Goal: Transaction & Acquisition: Purchase product/service

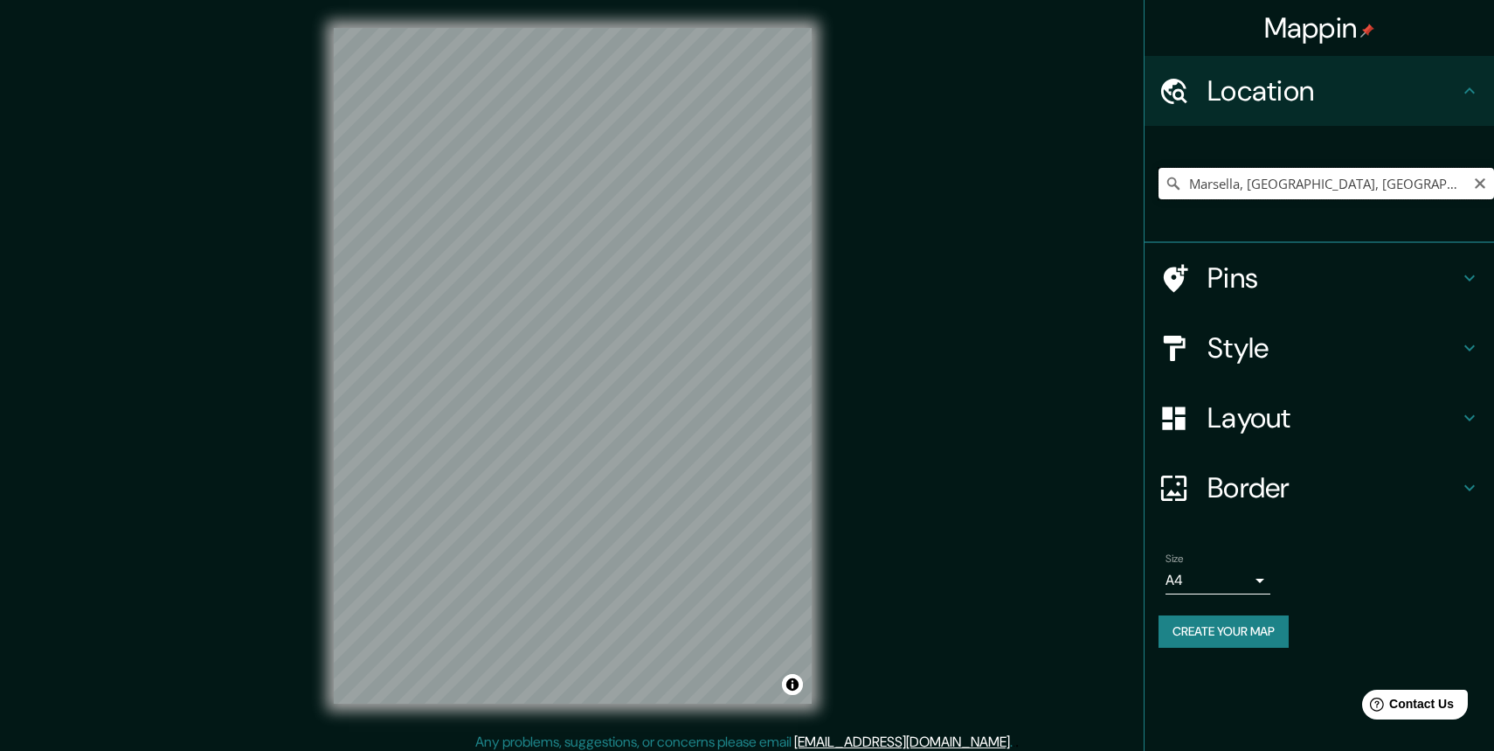
click at [1256, 184] on input "Marsella, Bocas del Ródano, Francia" at bounding box center [1327, 183] width 336 height 31
type input "Oporto, Oporto, Portugal"
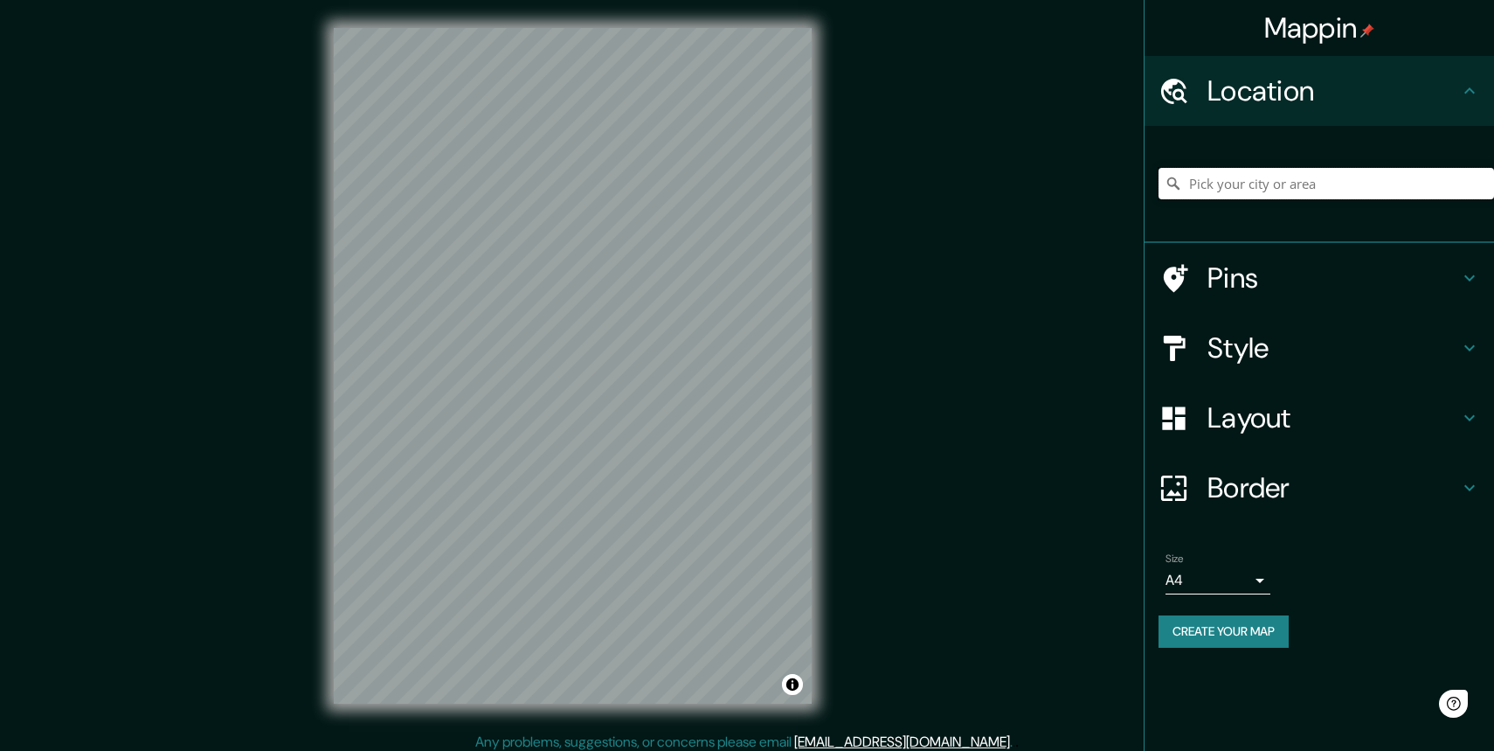
click at [1231, 189] on input "Pick your city or area" at bounding box center [1327, 183] width 336 height 31
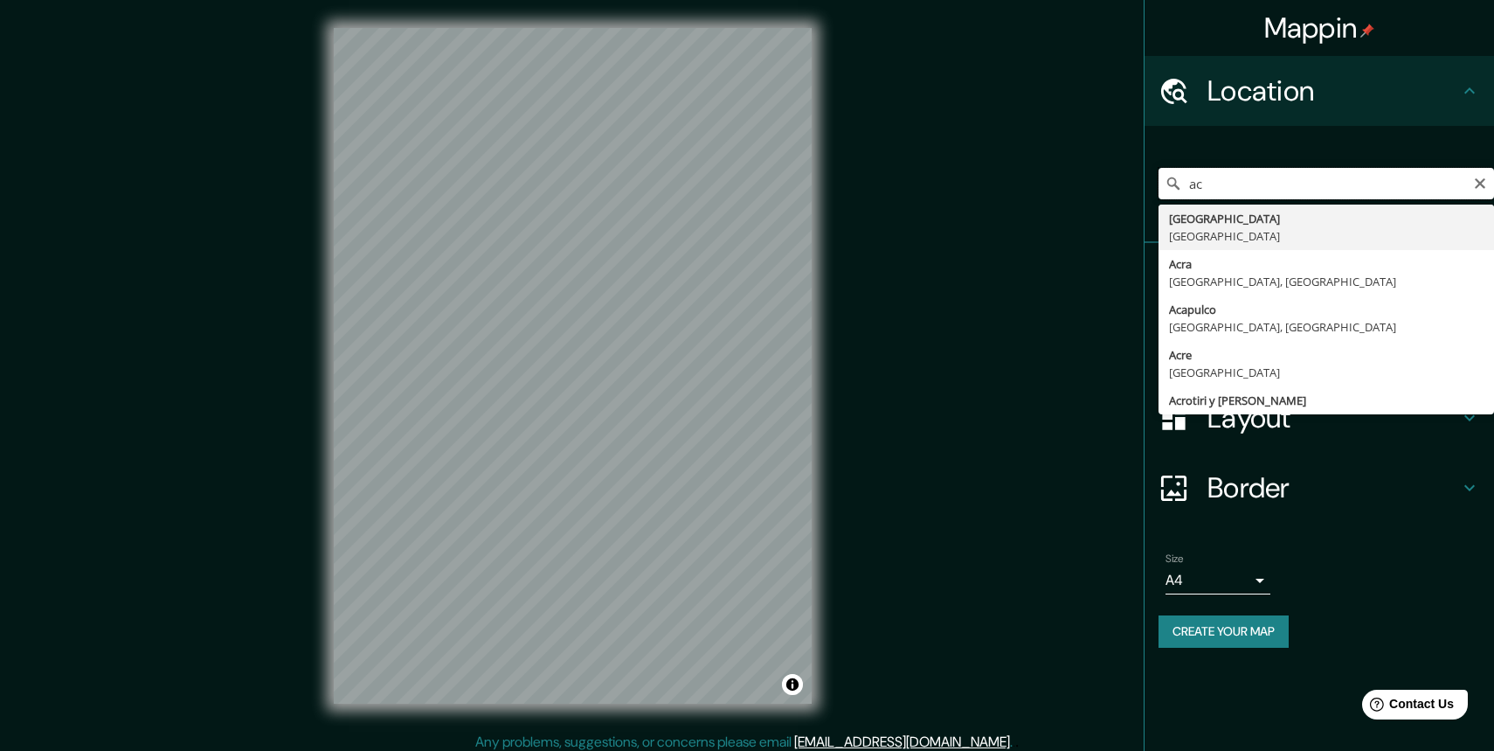
type input "a"
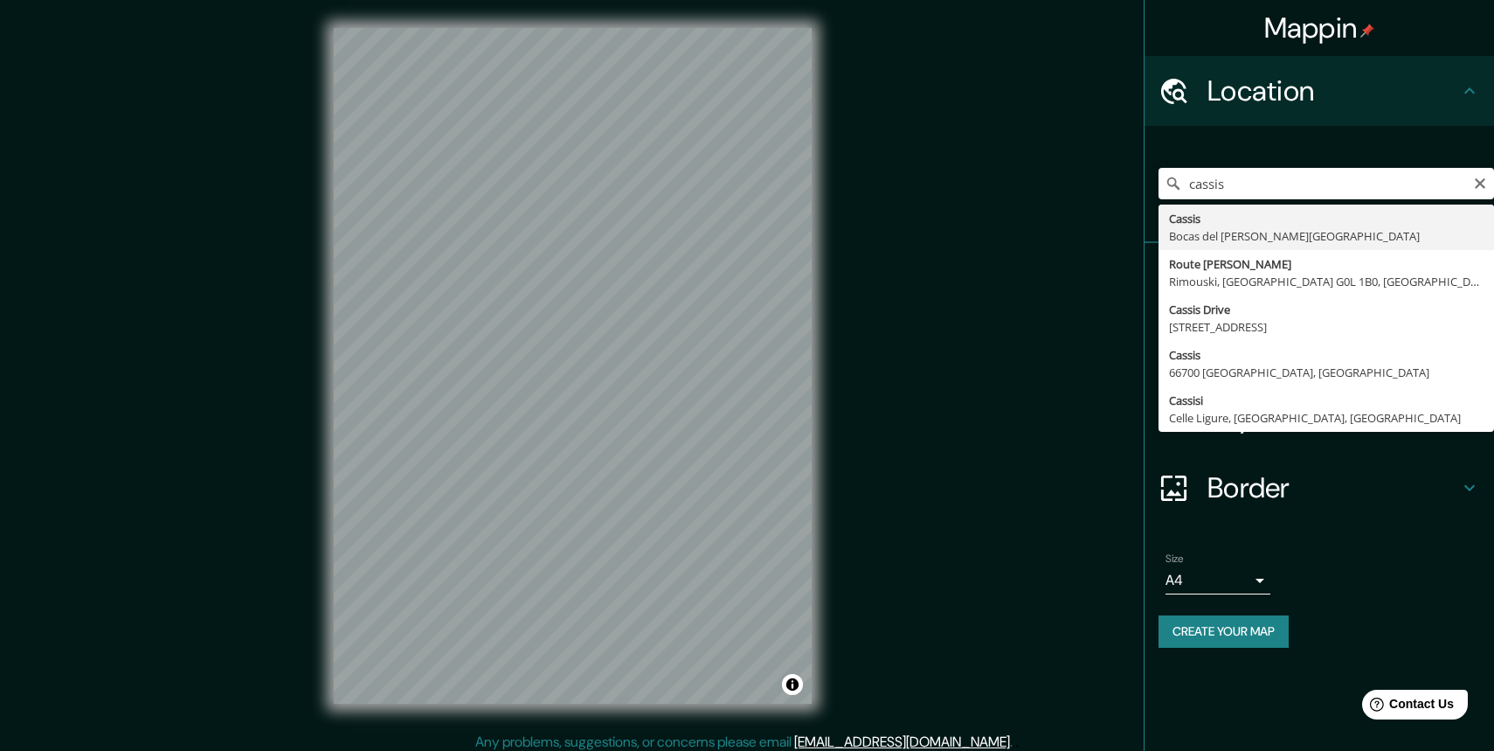
type input "Cassis, Bocas del [PERSON_NAME][GEOGRAPHIC_DATA]"
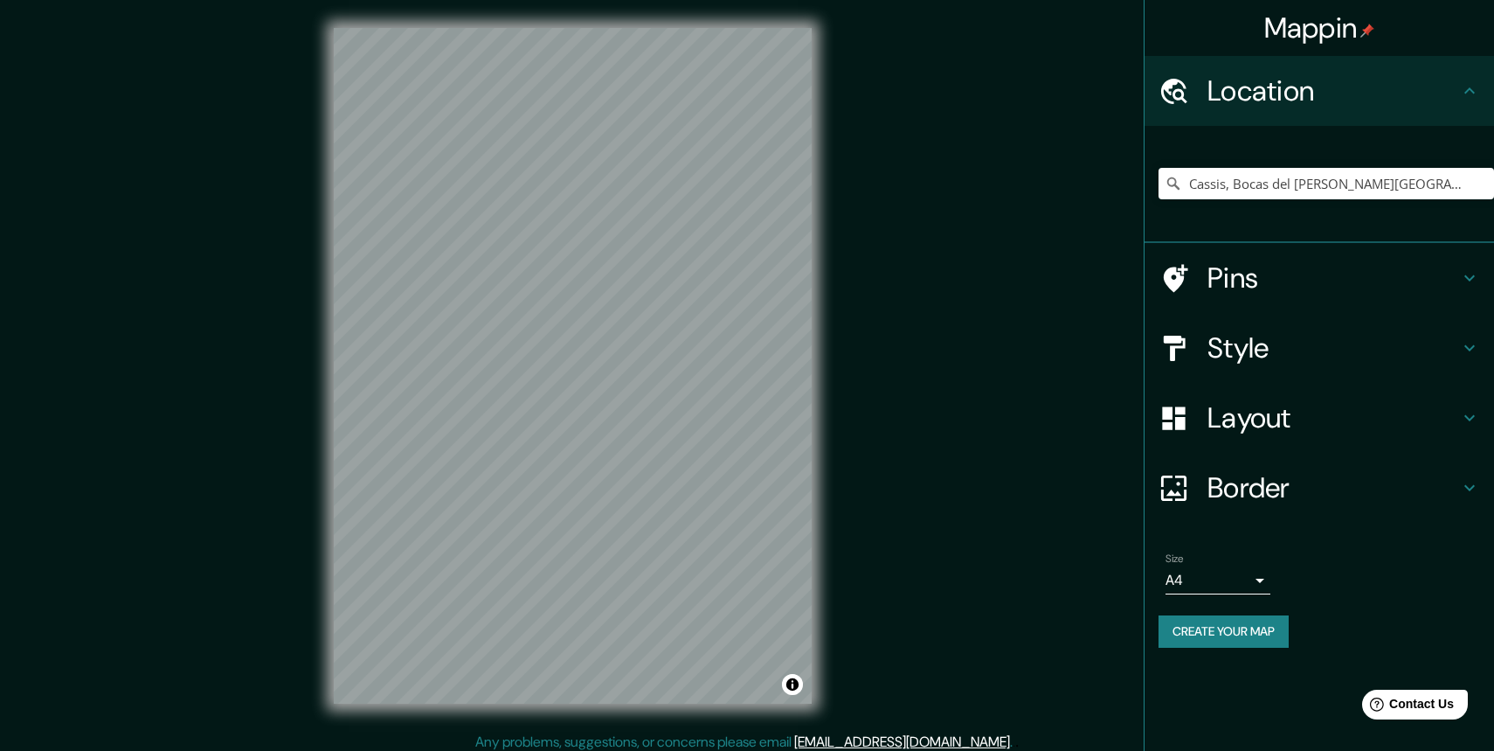
click at [1246, 350] on h4 "Style" at bounding box center [1334, 347] width 252 height 35
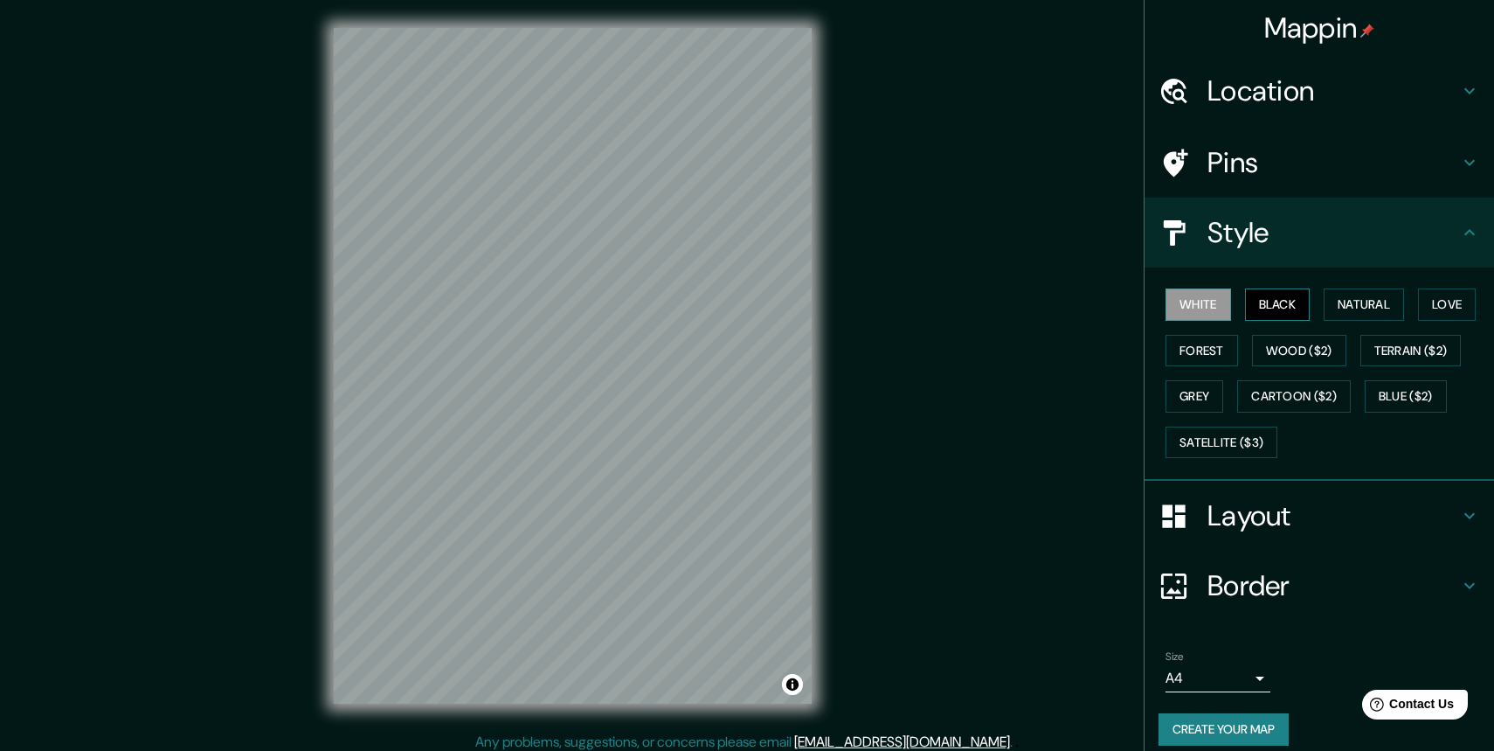
click at [1282, 301] on button "Black" at bounding box center [1278, 304] width 66 height 32
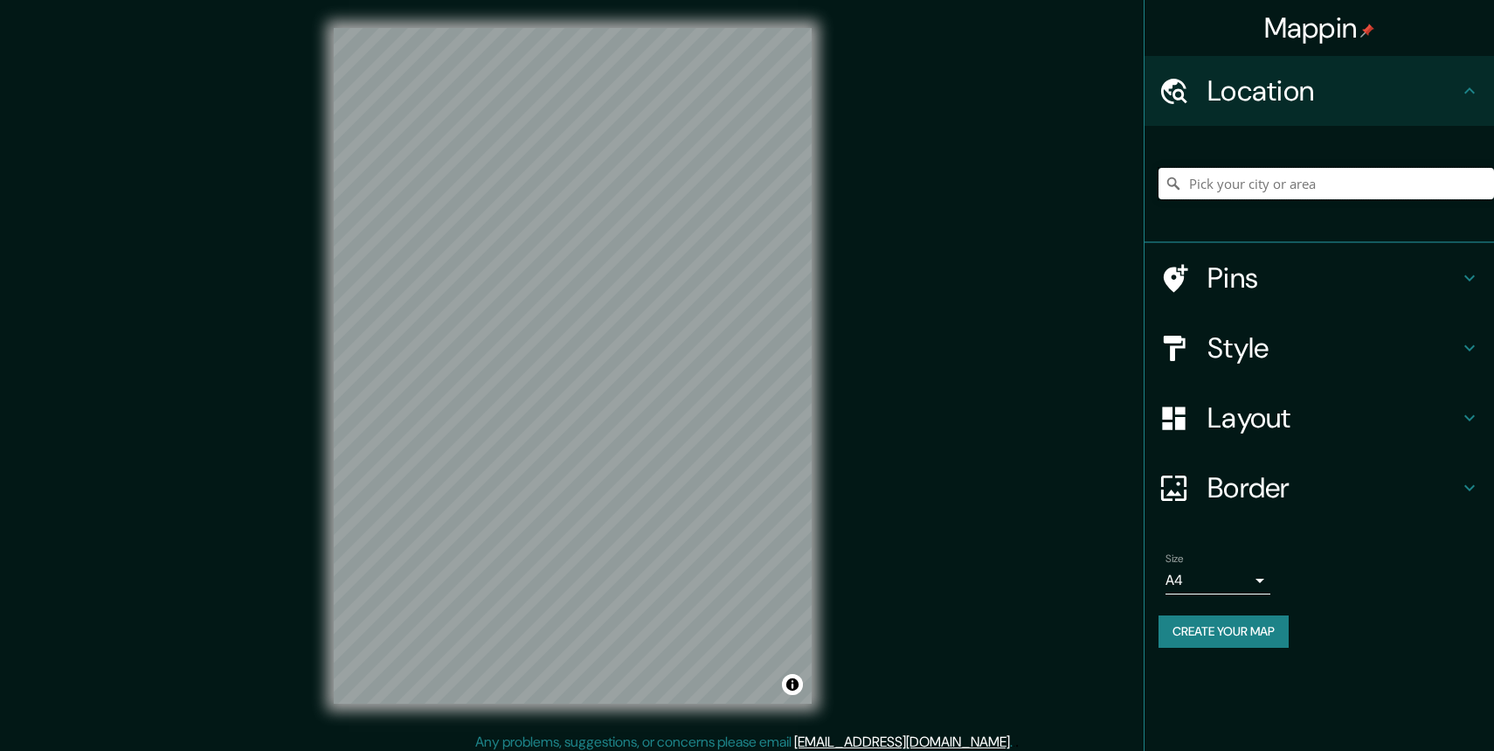
click at [1231, 182] on input "Pick your city or area" at bounding box center [1327, 183] width 336 height 31
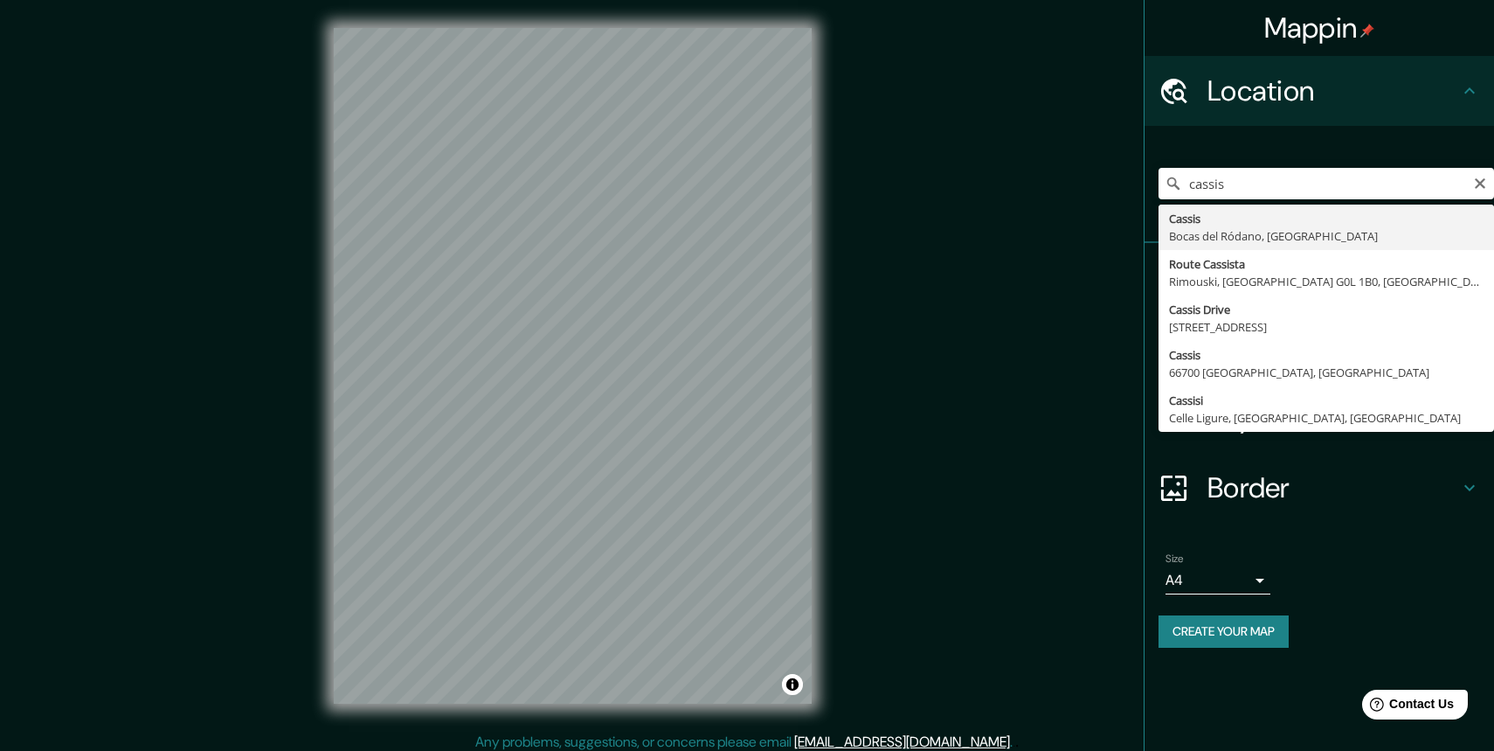
type input "Cassis, Bocas del [PERSON_NAME][GEOGRAPHIC_DATA]"
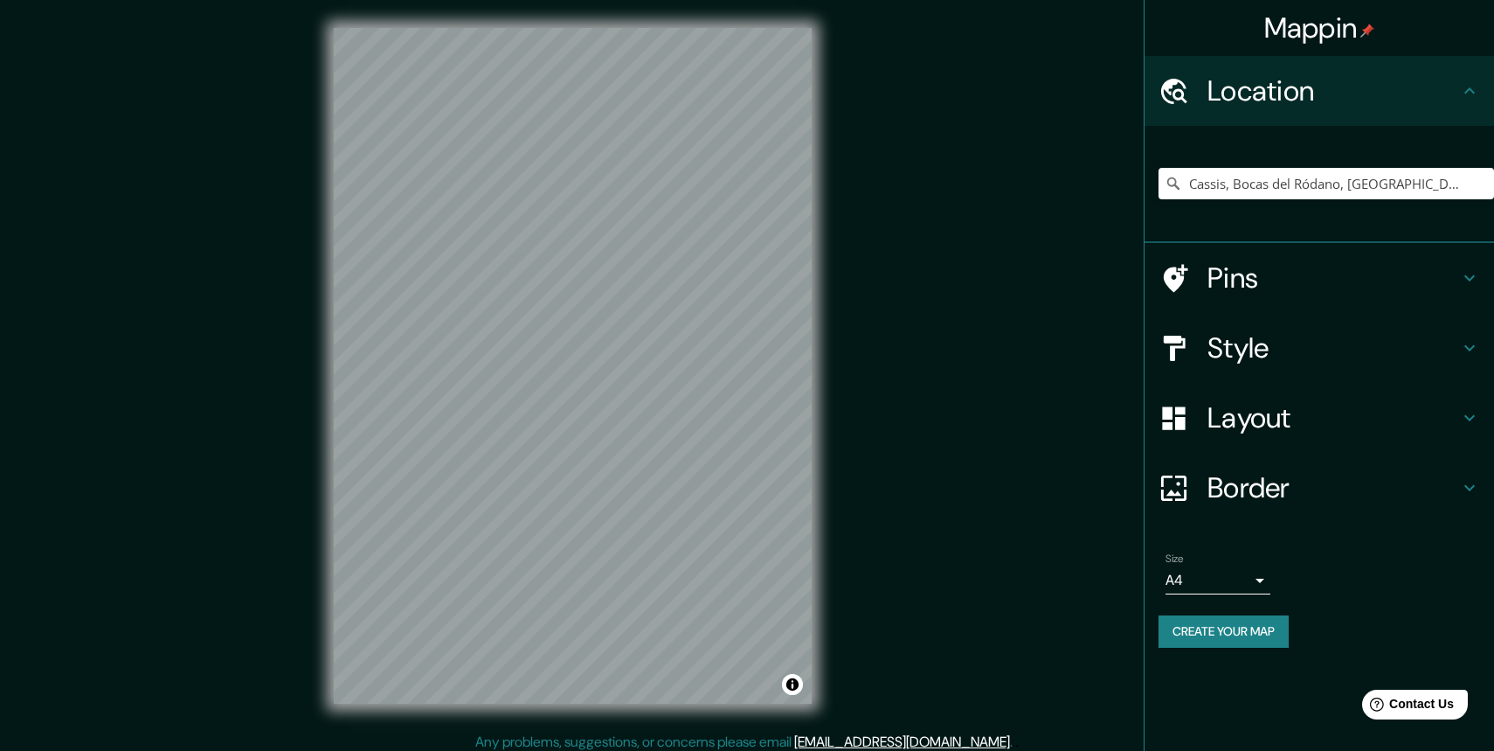
click at [1220, 279] on h4 "Pins" at bounding box center [1334, 277] width 252 height 35
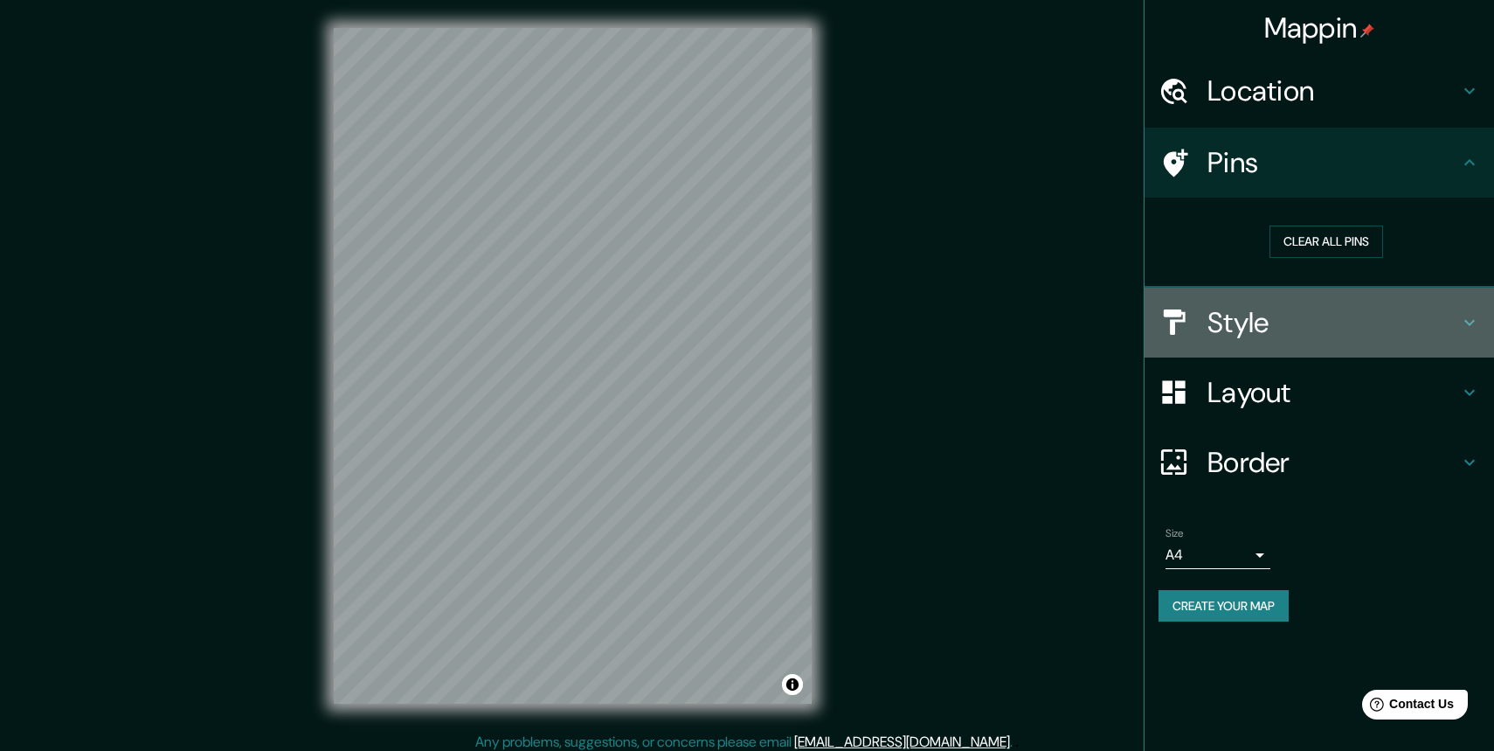
click at [1234, 315] on h4 "Style" at bounding box center [1334, 322] width 252 height 35
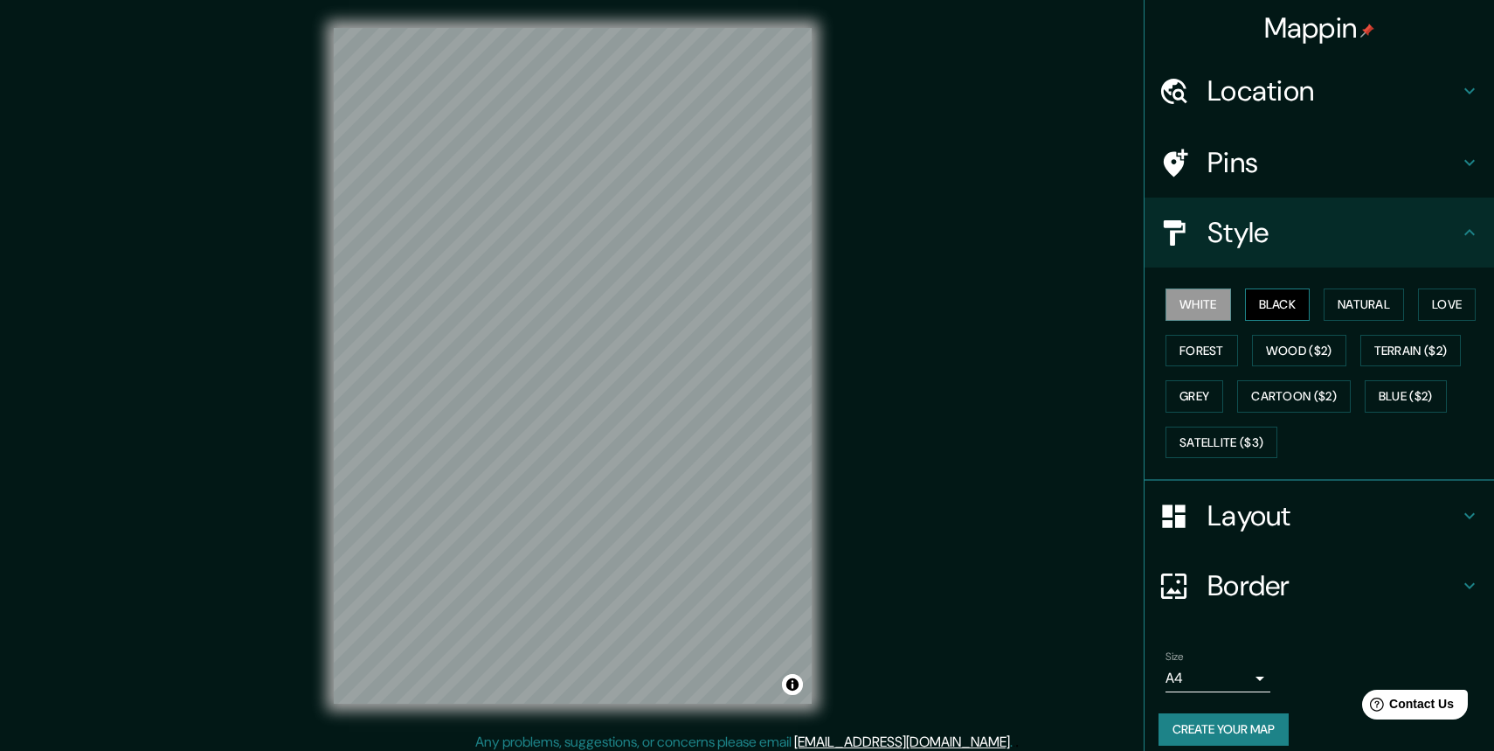
click at [1288, 305] on button "Black" at bounding box center [1278, 304] width 66 height 32
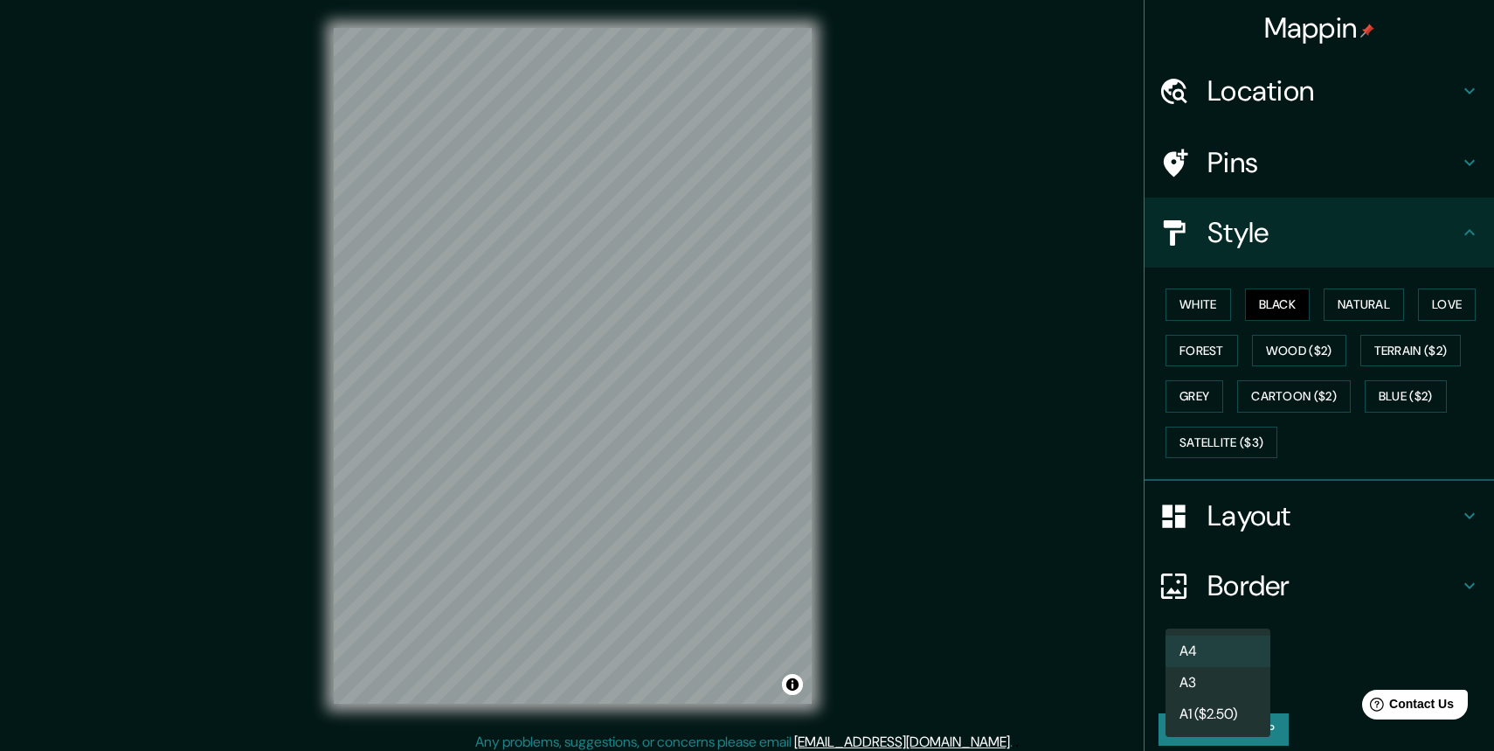
click at [1264, 671] on body "Mappin Location Cassis, Bocas del Ródano, Francia Pins Style White Black Natura…" at bounding box center [747, 375] width 1494 height 751
click at [1232, 682] on li "A3" at bounding box center [1218, 682] width 105 height 31
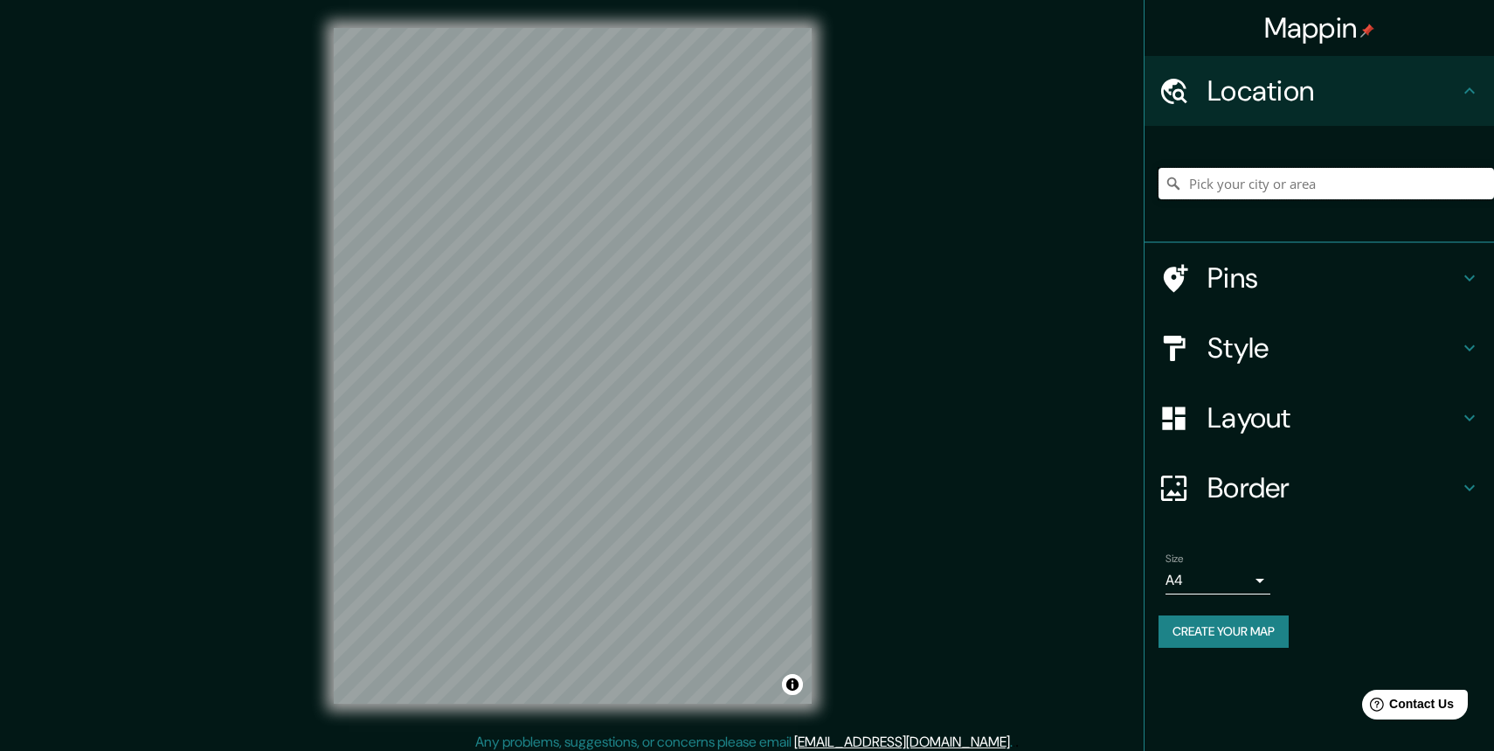
click at [1222, 187] on input "Pick your city or area" at bounding box center [1327, 183] width 336 height 31
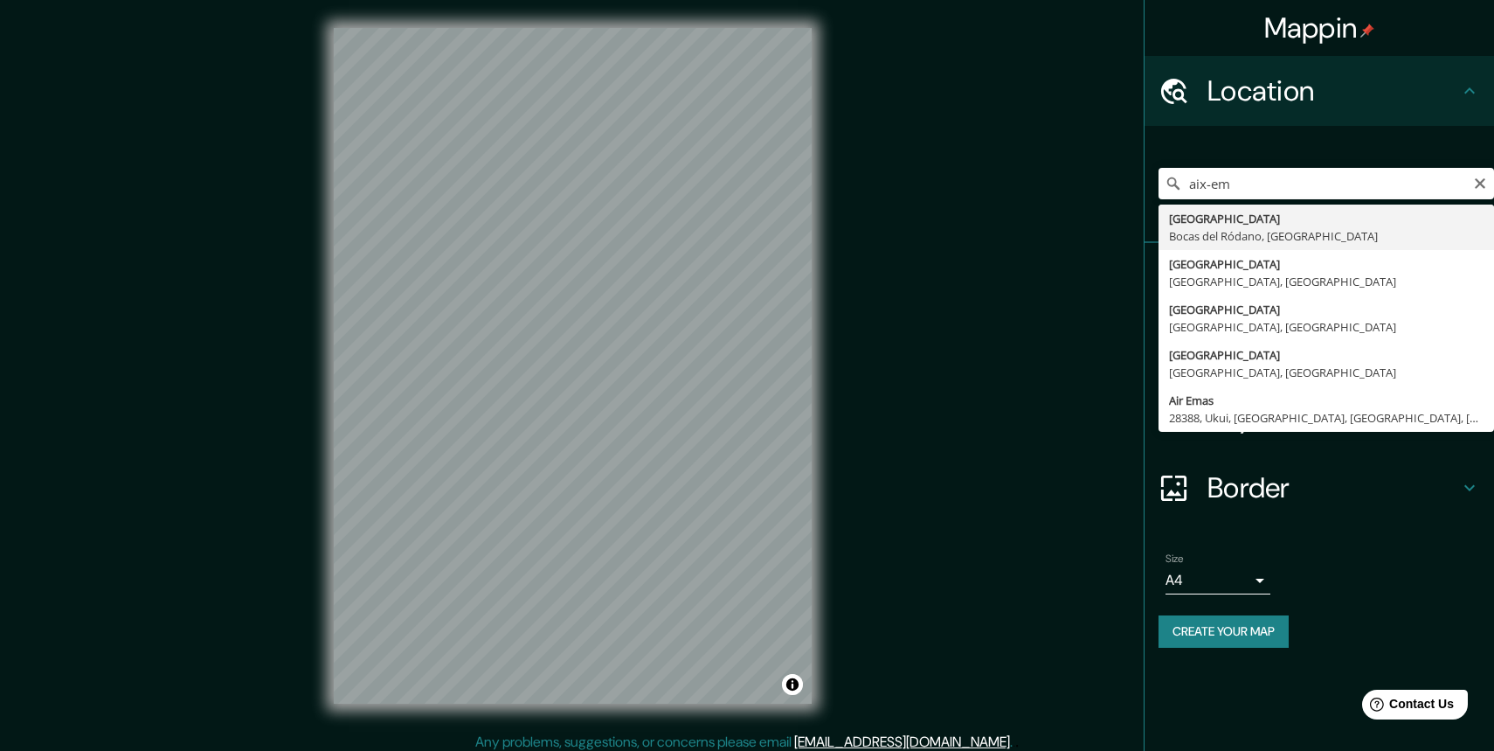
type input "[GEOGRAPHIC_DATA], [GEOGRAPHIC_DATA], [GEOGRAPHIC_DATA]"
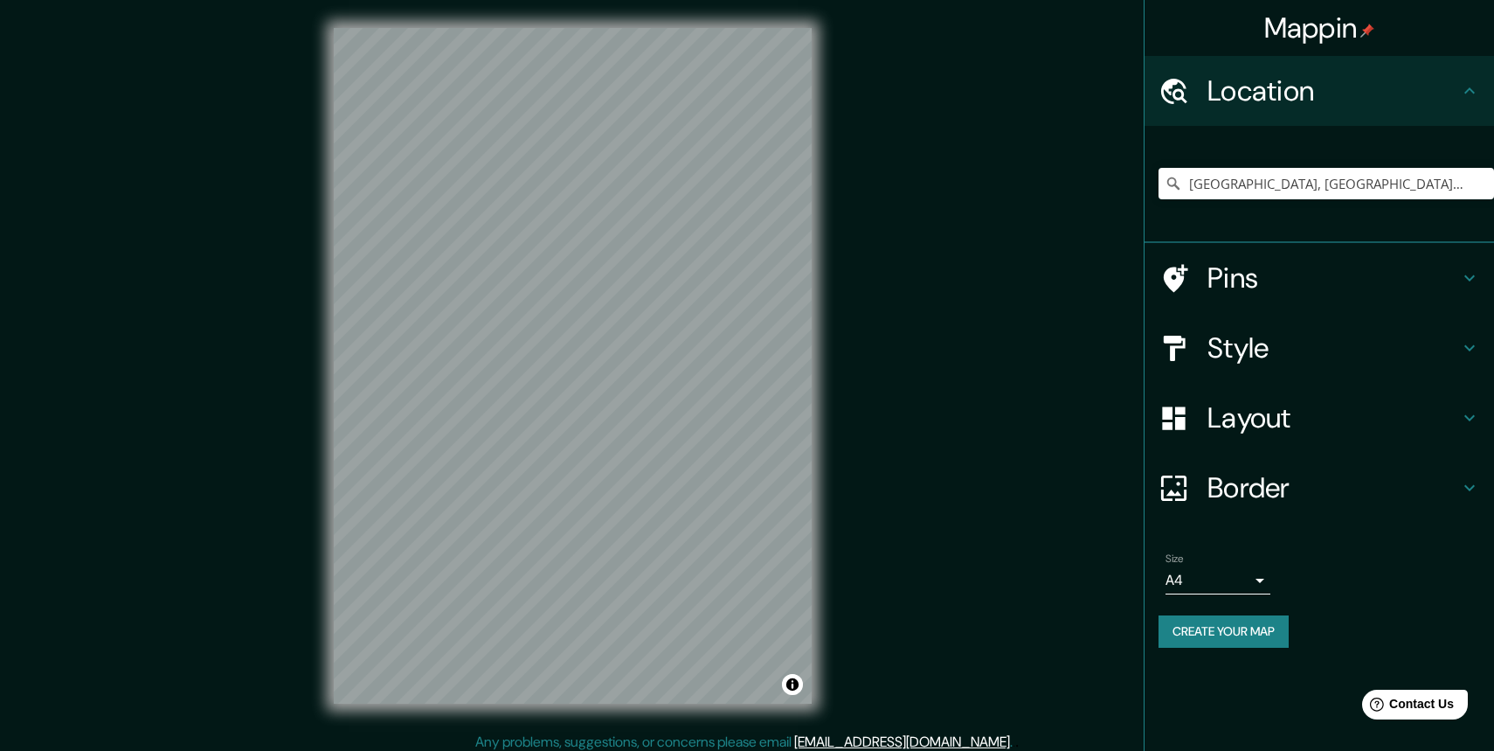
click at [1255, 352] on h4 "Style" at bounding box center [1334, 347] width 252 height 35
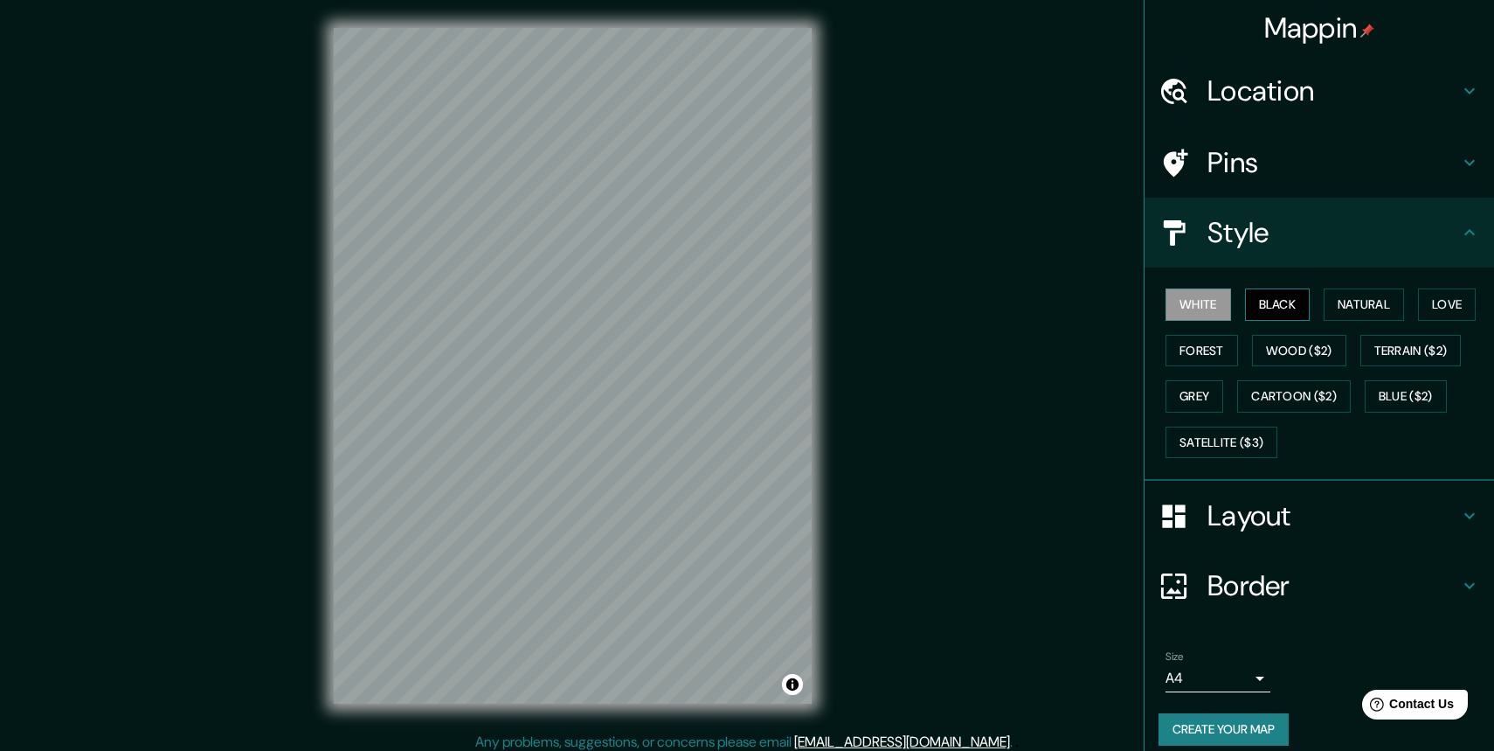
click at [1288, 293] on button "Black" at bounding box center [1278, 304] width 66 height 32
